Goal: Task Accomplishment & Management: Manage account settings

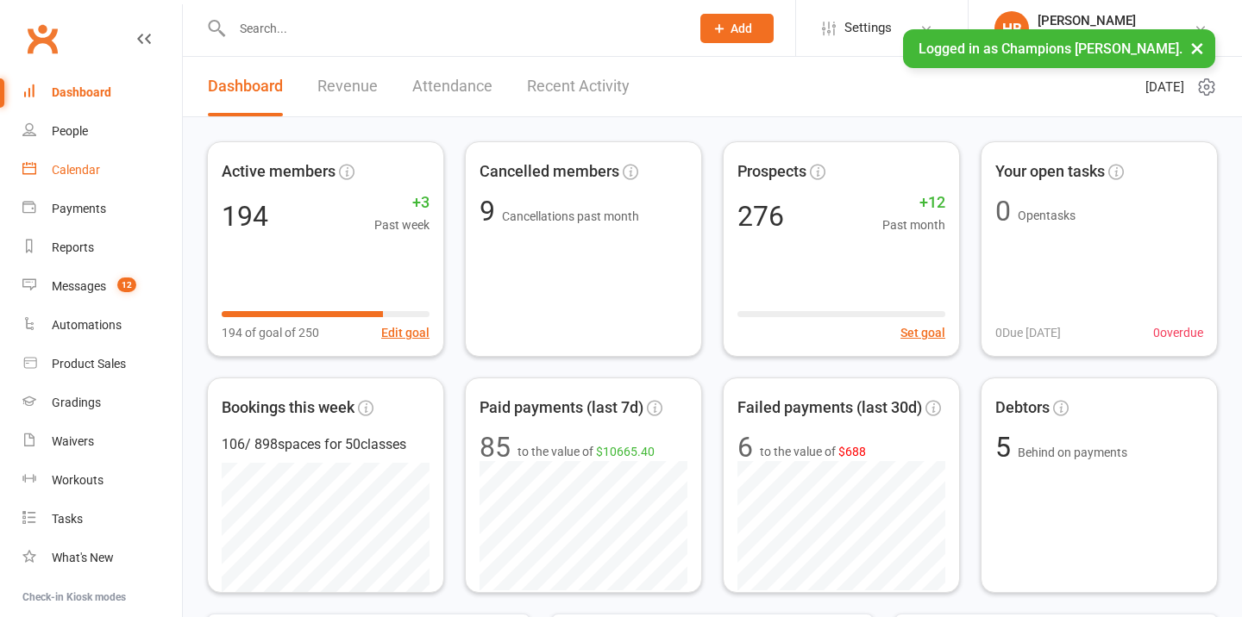
click at [92, 170] on div "Calendar" at bounding box center [76, 170] width 48 height 14
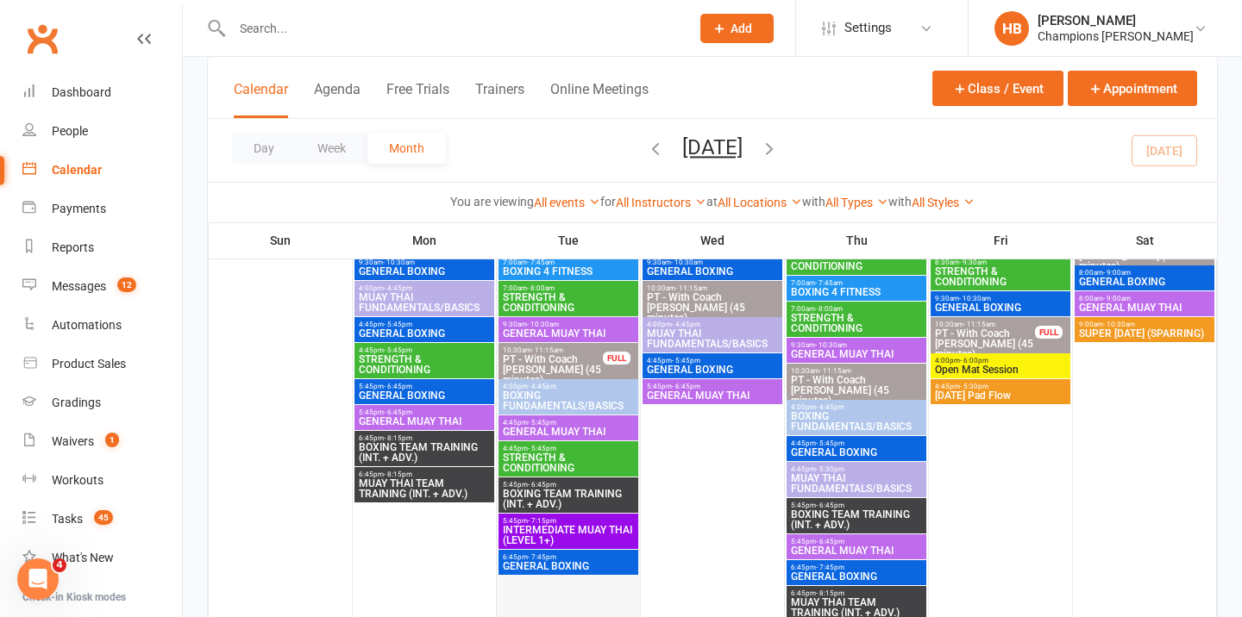
scroll to position [210, 0]
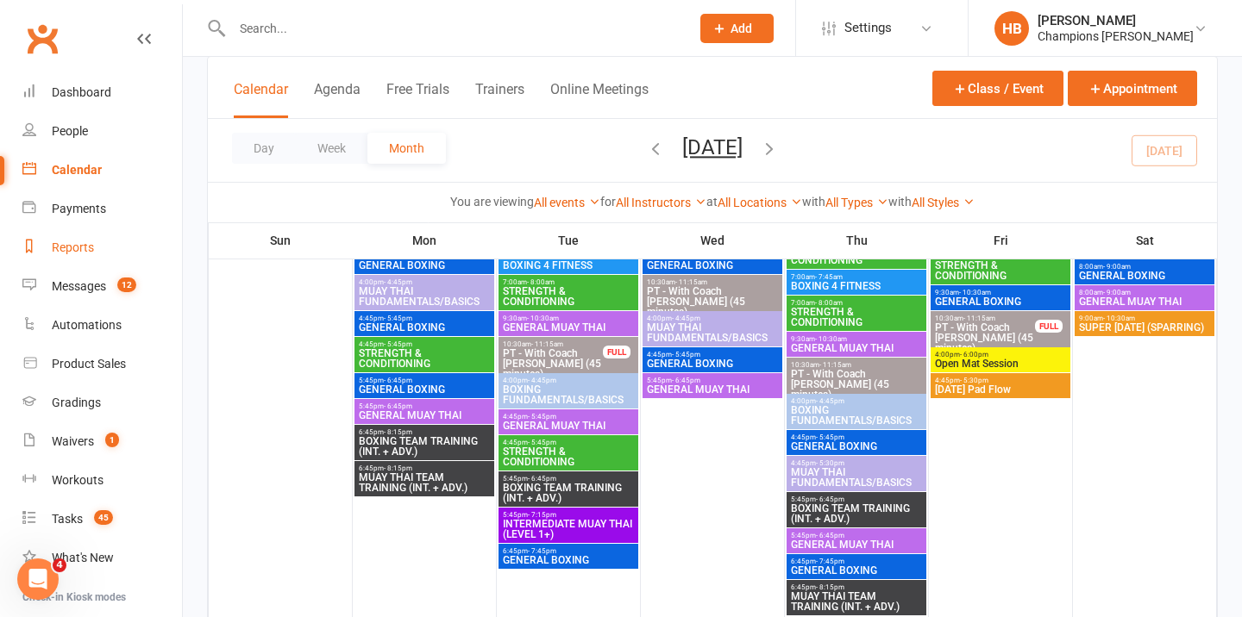
click at [51, 258] on link "Reports" at bounding box center [102, 248] width 160 height 39
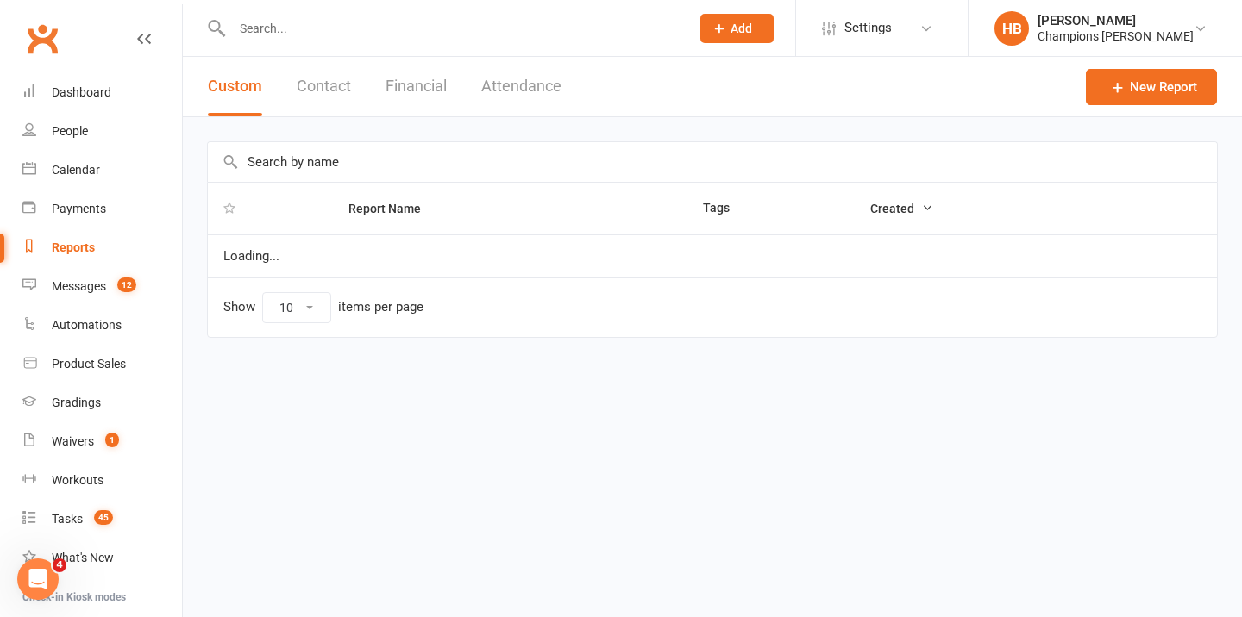
click at [513, 91] on button "Attendance" at bounding box center [521, 87] width 80 height 60
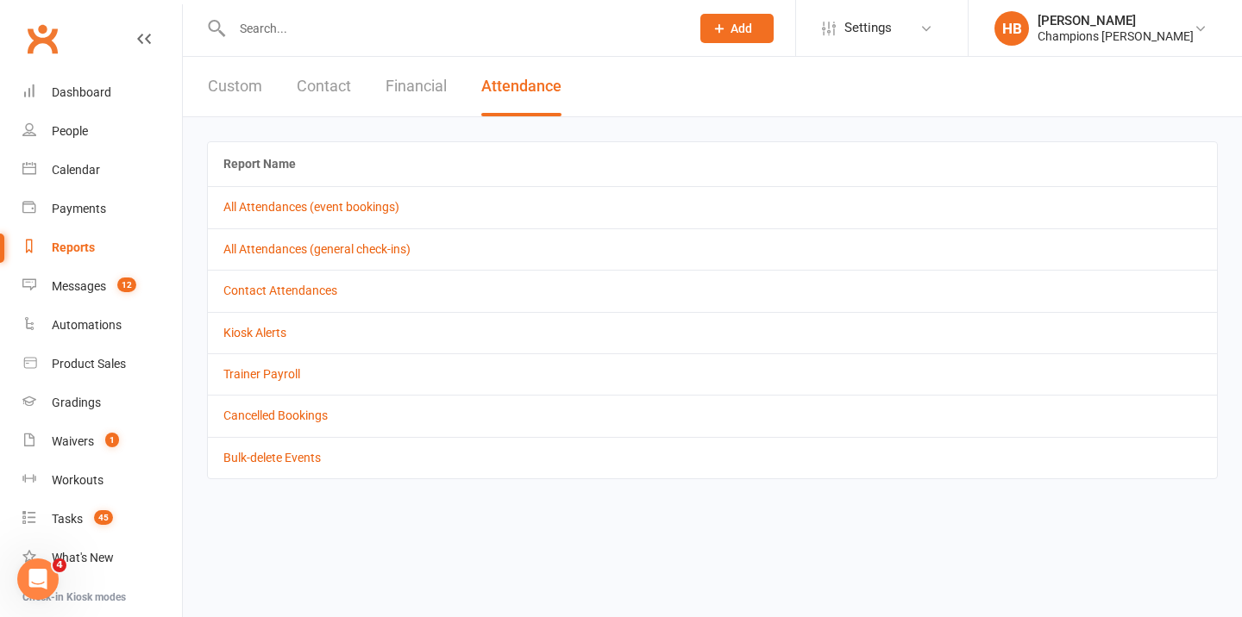
click at [70, 245] on div "Reports" at bounding box center [73, 248] width 43 height 14
click at [244, 90] on button "Custom" at bounding box center [235, 87] width 54 height 60
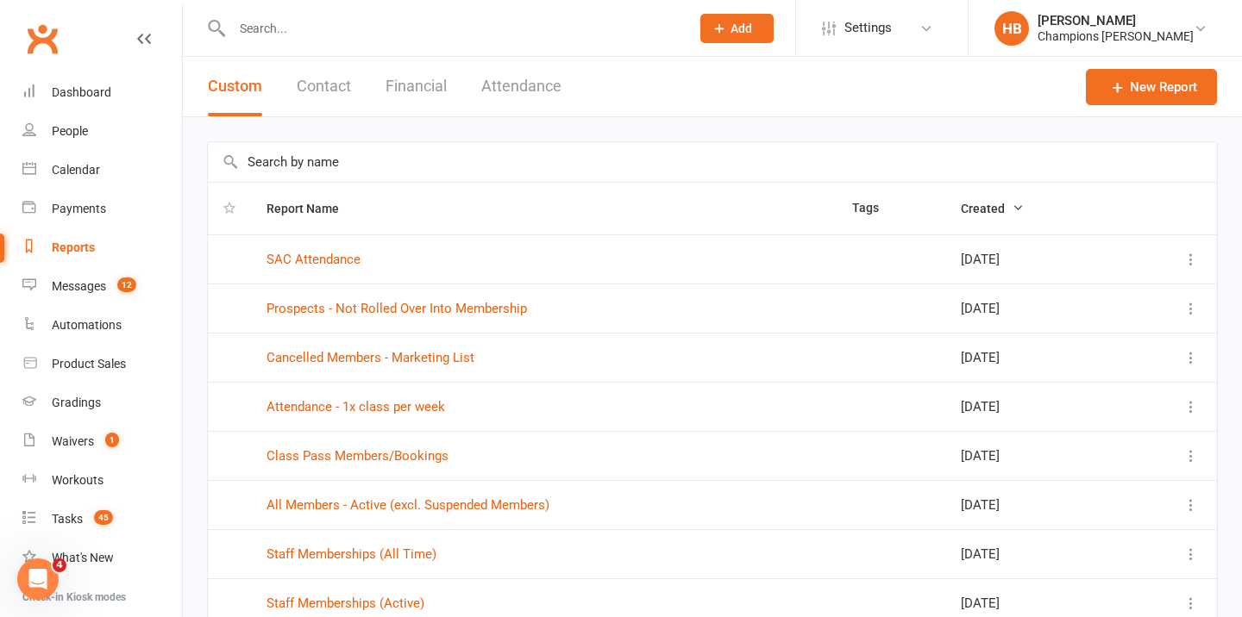
click at [310, 164] on input "text" at bounding box center [712, 162] width 1009 height 40
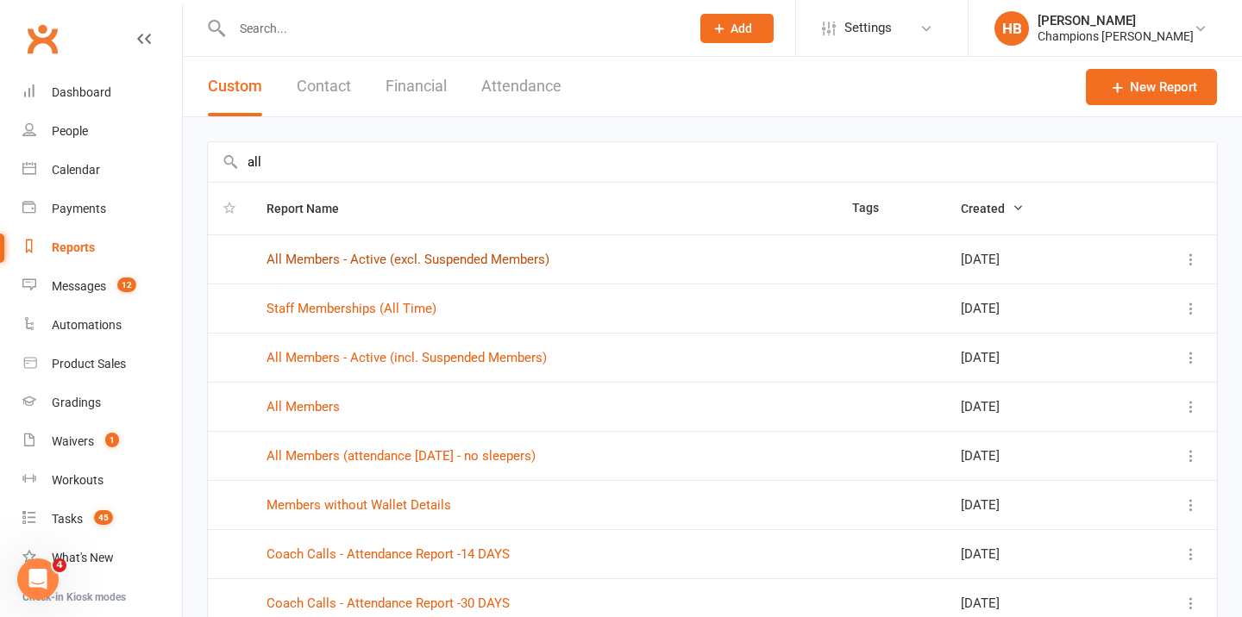
type input "all"
click at [348, 260] on link "All Members - Active (excl. Suspended Members)" at bounding box center [407, 260] width 283 height 16
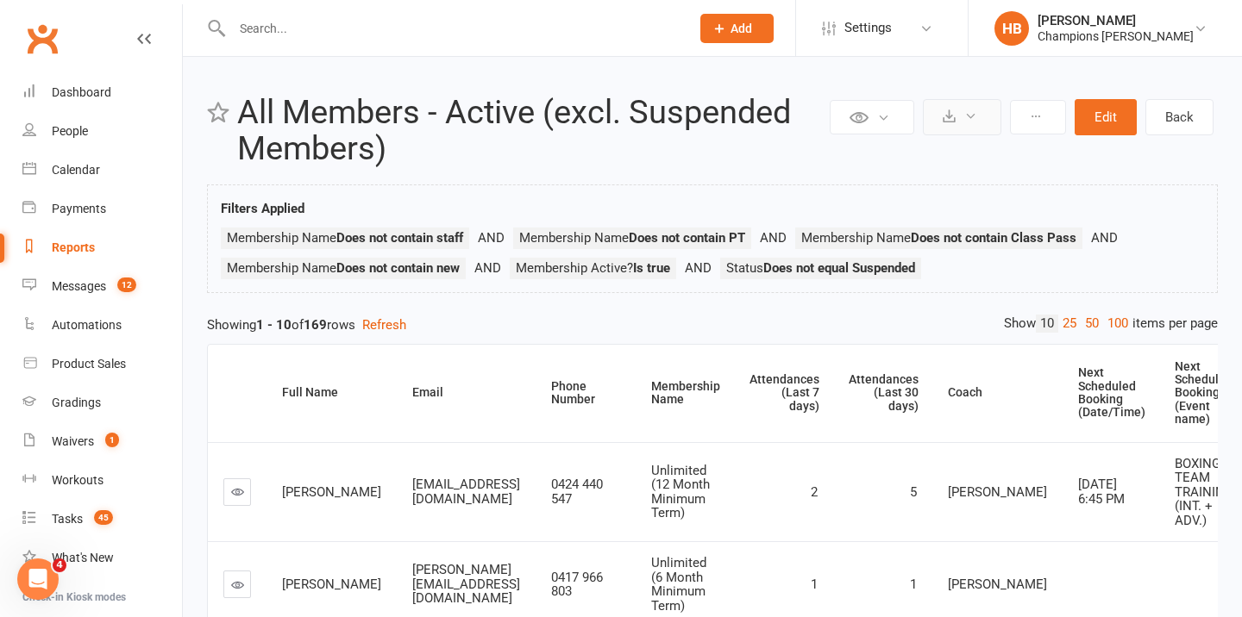
click at [947, 119] on icon at bounding box center [949, 116] width 13 height 13
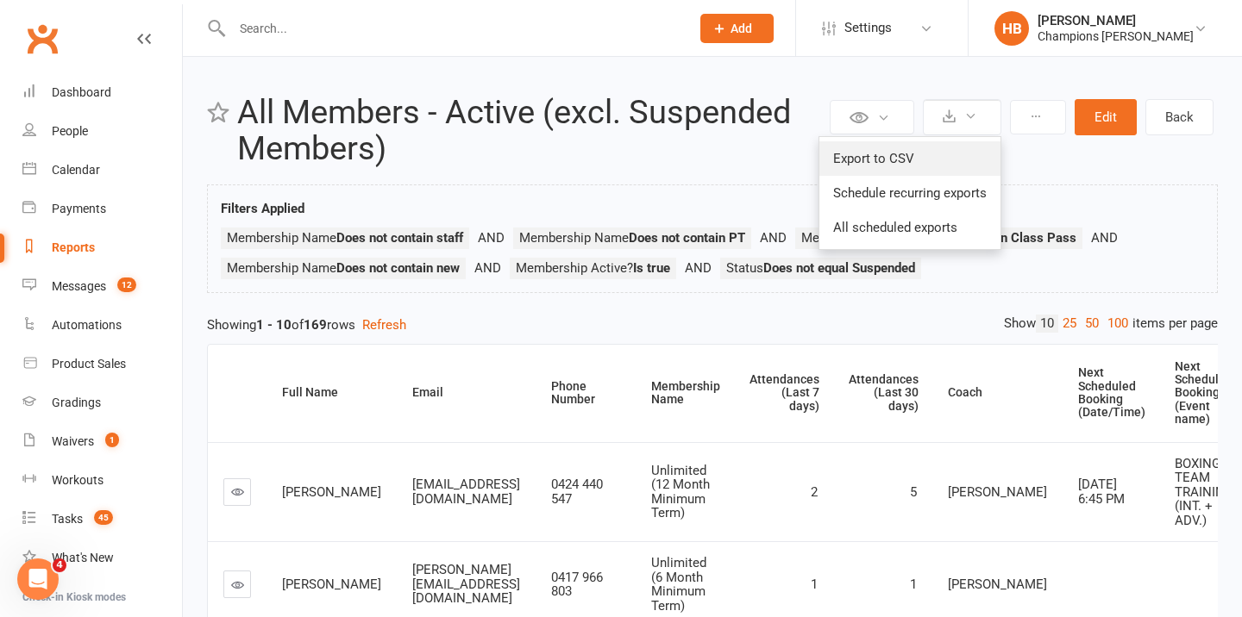
click at [947, 159] on link "Export to CSV" at bounding box center [909, 158] width 181 height 34
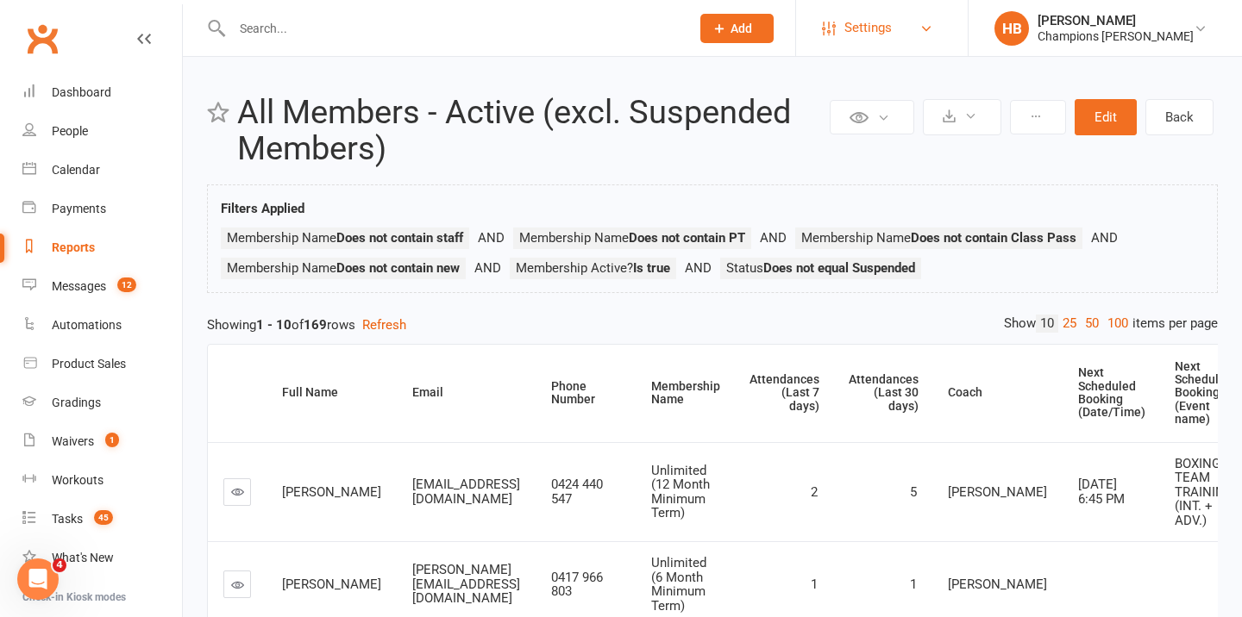
click at [892, 25] on span "Settings" at bounding box center [867, 28] width 47 height 39
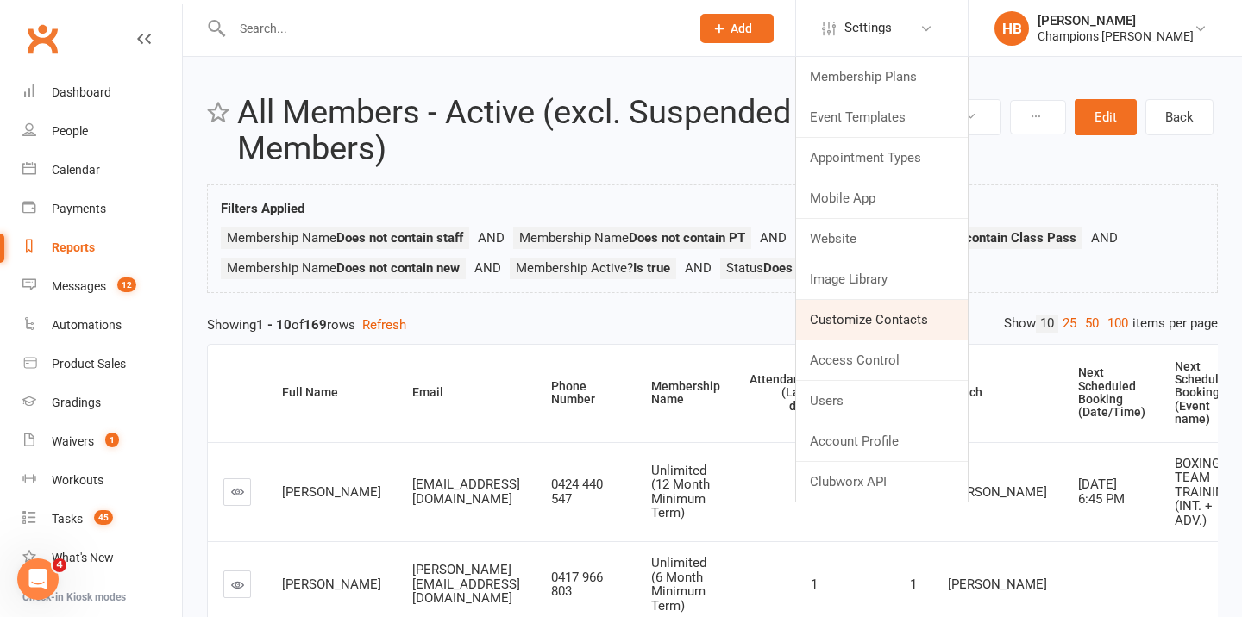
click at [853, 318] on link "Customize Contacts" at bounding box center [882, 320] width 172 height 40
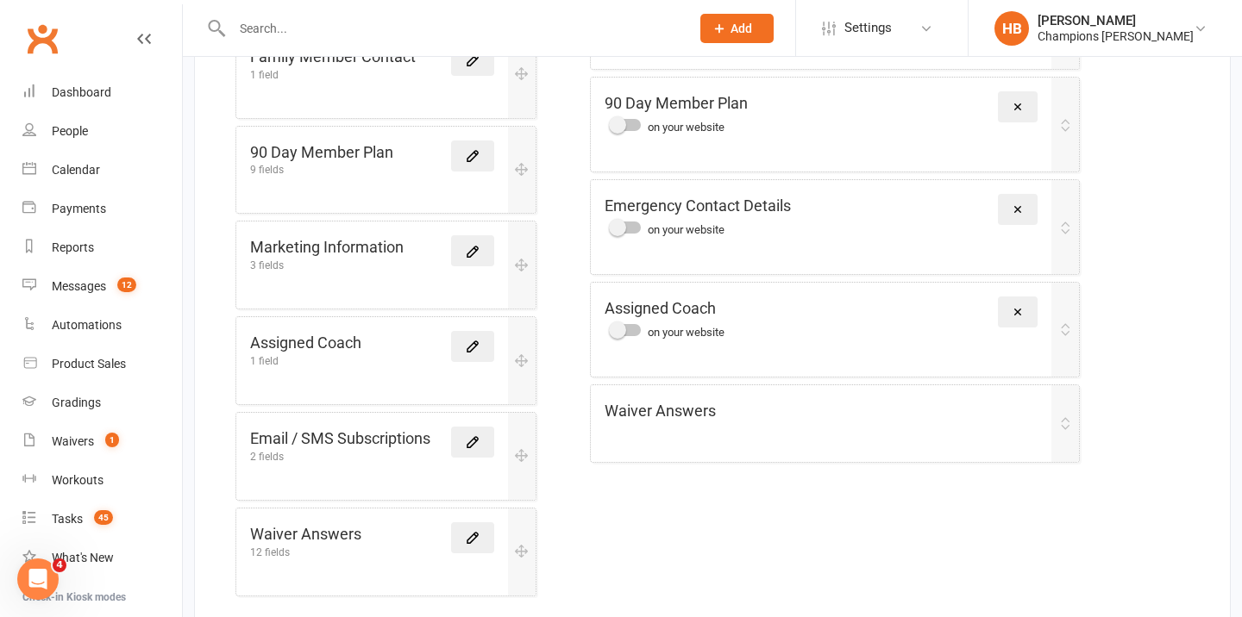
scroll to position [799, 0]
click at [473, 338] on icon at bounding box center [473, 346] width 16 height 16
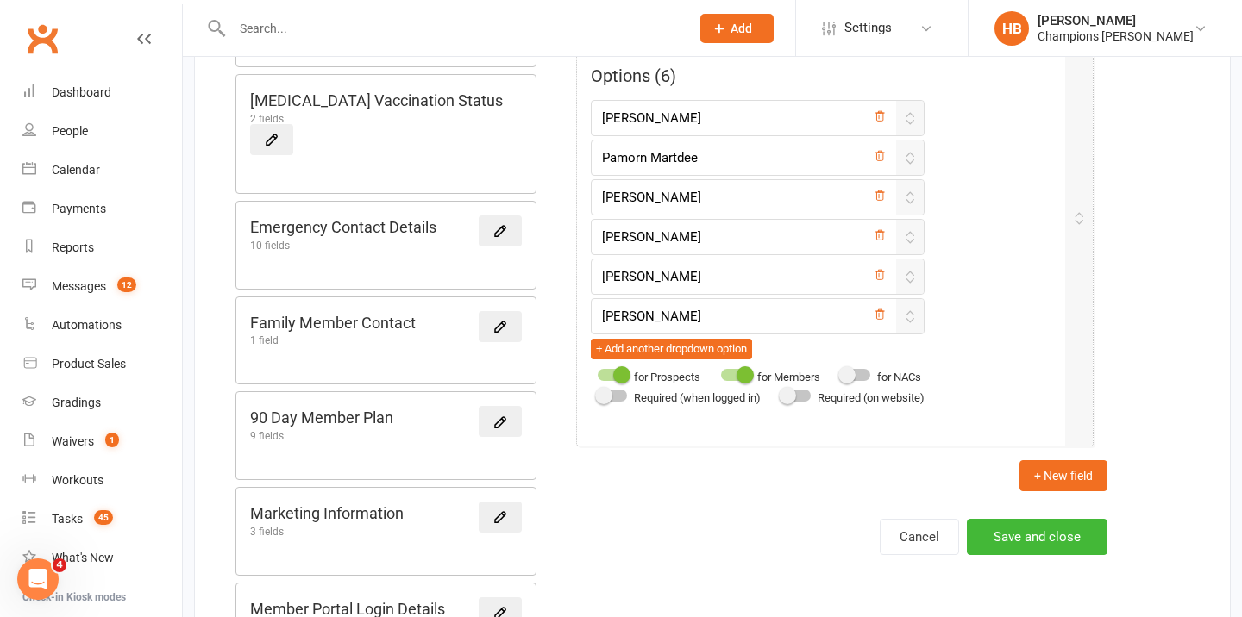
scroll to position [484, 0]
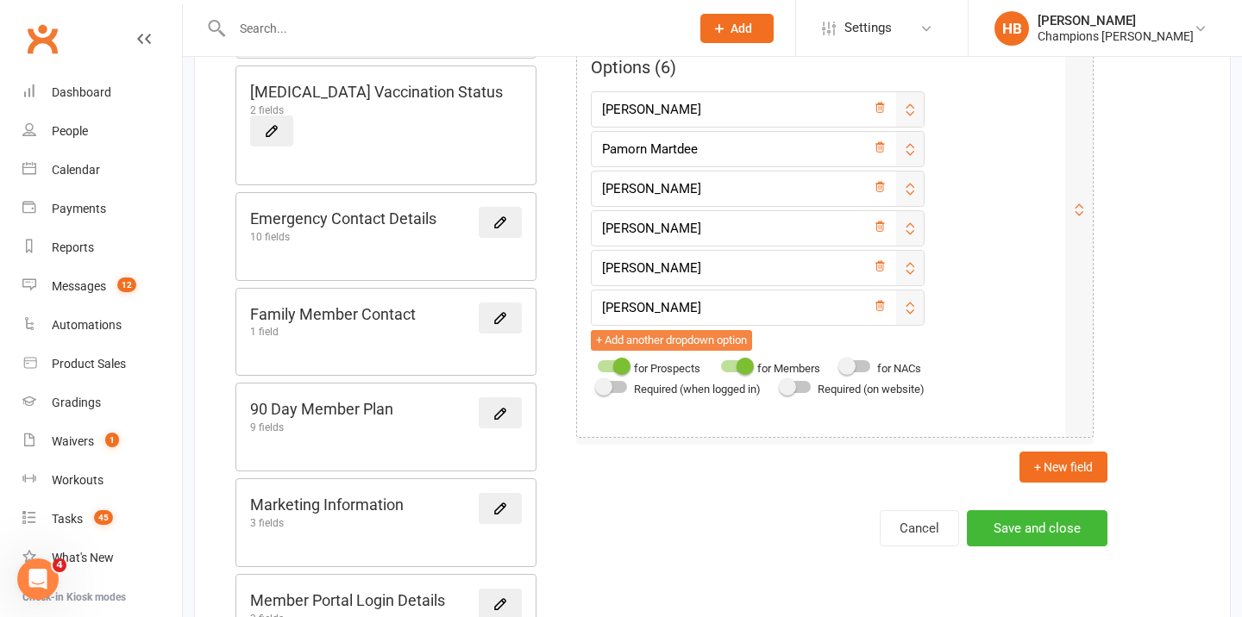
click at [653, 336] on button "+ Add another dropdown option" at bounding box center [671, 340] width 161 height 21
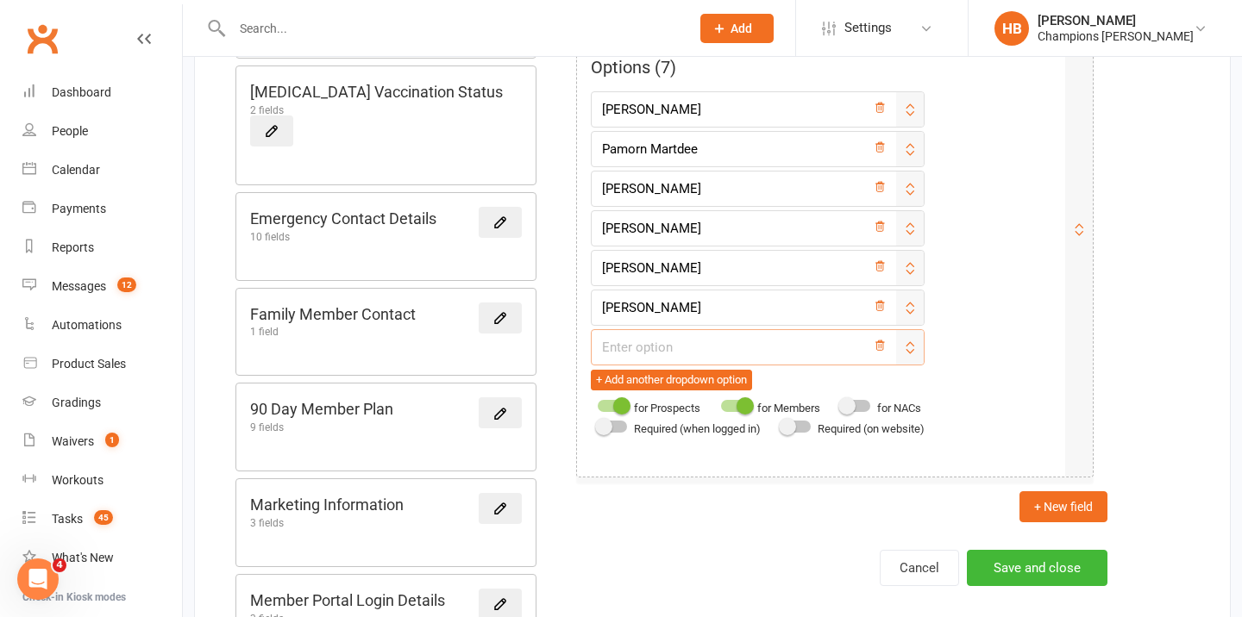
click at [654, 341] on input "text" at bounding box center [758, 347] width 334 height 36
type input "[PERSON_NAME]"
click at [642, 381] on button "+ Add another dropdown option" at bounding box center [671, 380] width 161 height 21
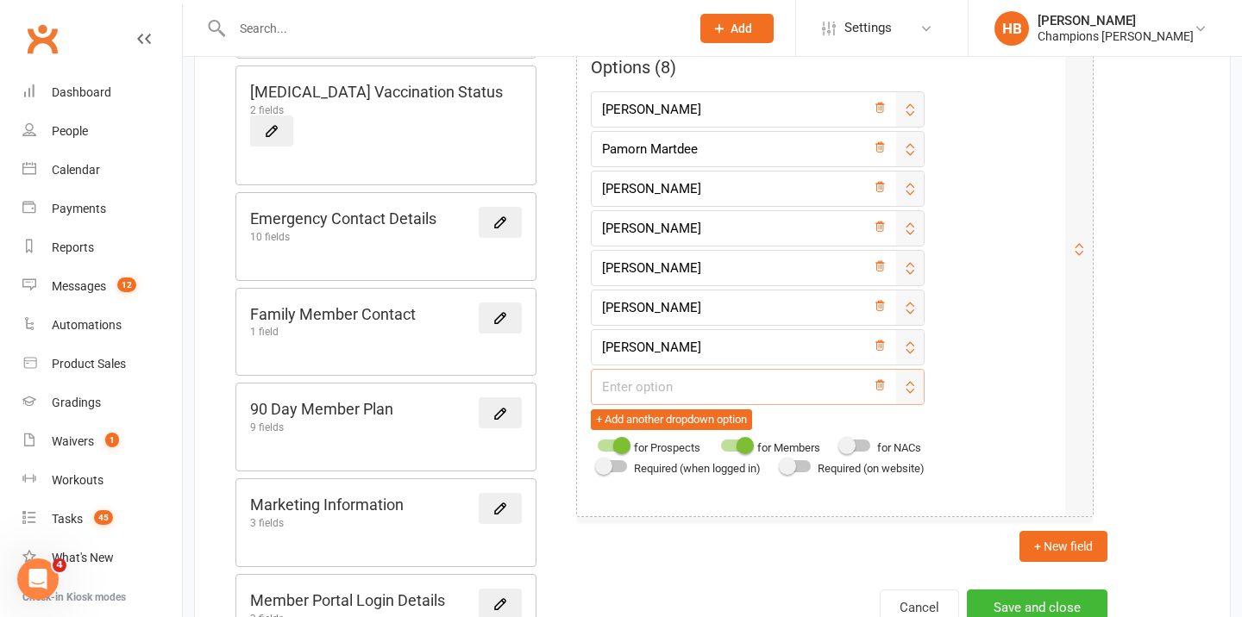
click at [642, 382] on input "text" at bounding box center [758, 387] width 334 height 36
type input "[PERSON_NAME]"
click at [1031, 600] on button "Save and close" at bounding box center [1037, 608] width 141 height 36
